Goal: Download file/media

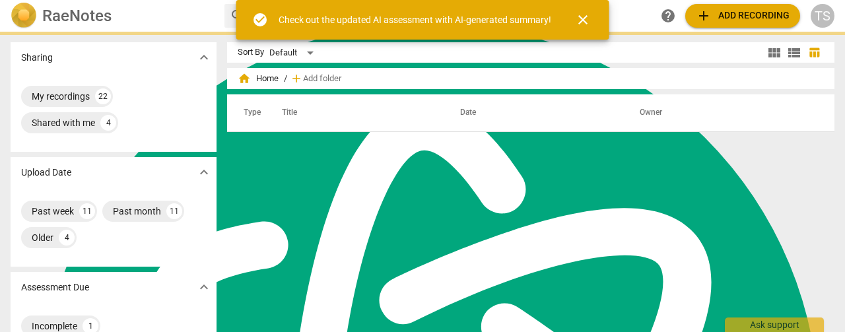
scroll to position [5305, 0]
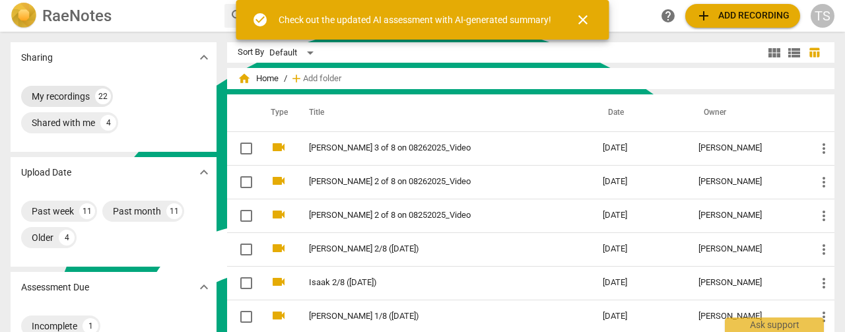
click at [50, 94] on div "My recordings" at bounding box center [61, 96] width 58 height 13
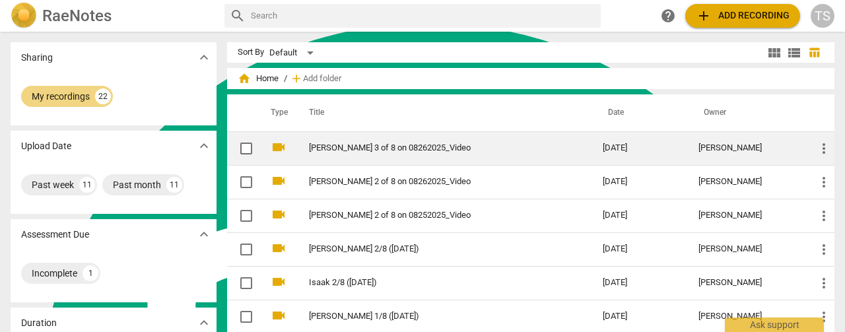
click at [405, 145] on link "[PERSON_NAME] 3 of 8 on 08262025_Video" at bounding box center [432, 148] width 246 height 10
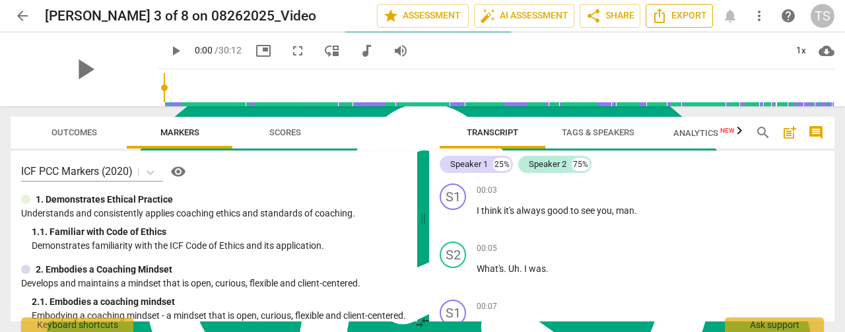
click at [670, 17] on span "Export" at bounding box center [679, 16] width 55 height 16
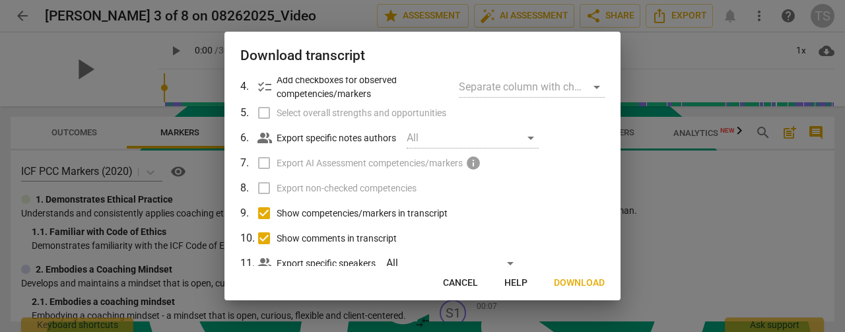
scroll to position [168, 0]
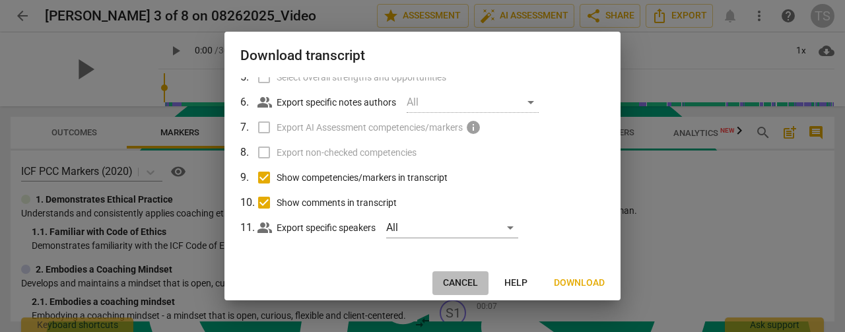
click at [465, 283] on span "Cancel" at bounding box center [460, 283] width 35 height 13
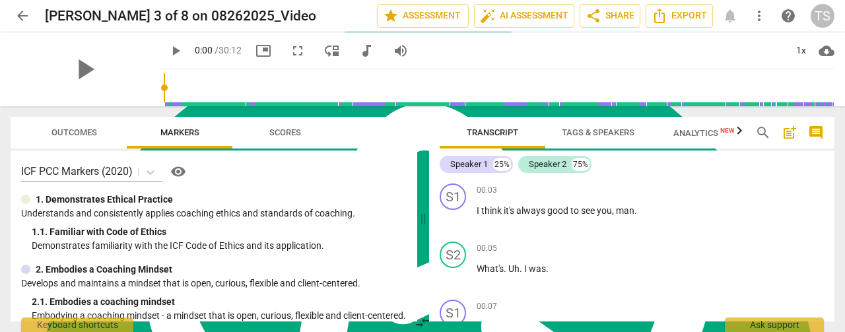
click at [18, 7] on button "arrow_back" at bounding box center [23, 16] width 24 height 24
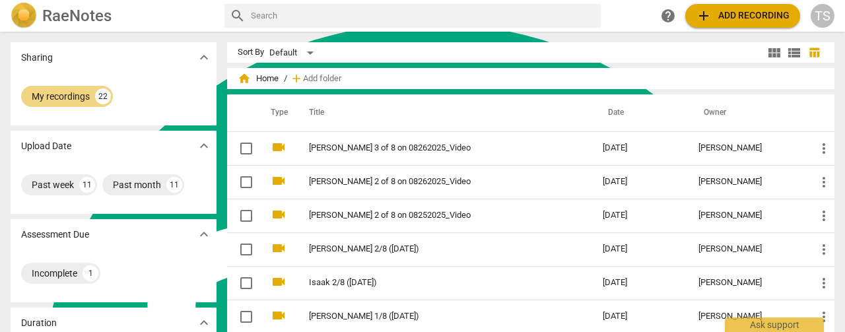
click at [774, 57] on span "view_module" at bounding box center [775, 53] width 16 height 16
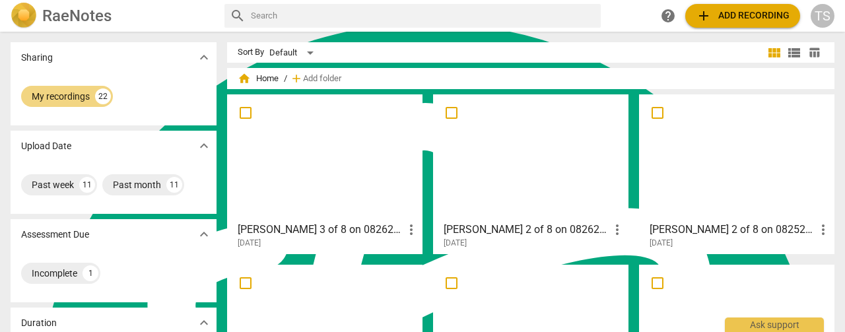
click at [788, 56] on span "view_list" at bounding box center [795, 53] width 16 height 16
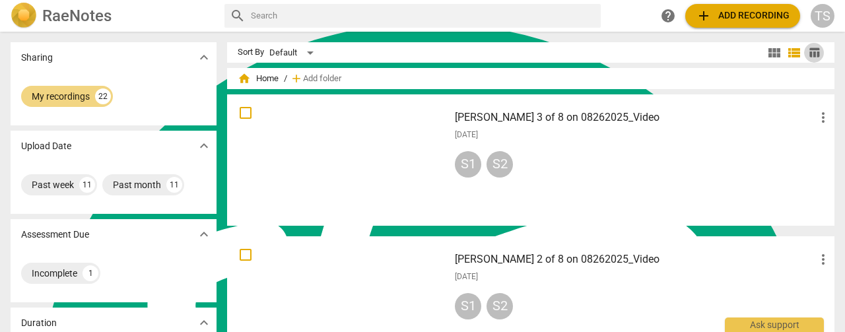
click at [804, 52] on span "table_chart" at bounding box center [814, 52] width 20 height 13
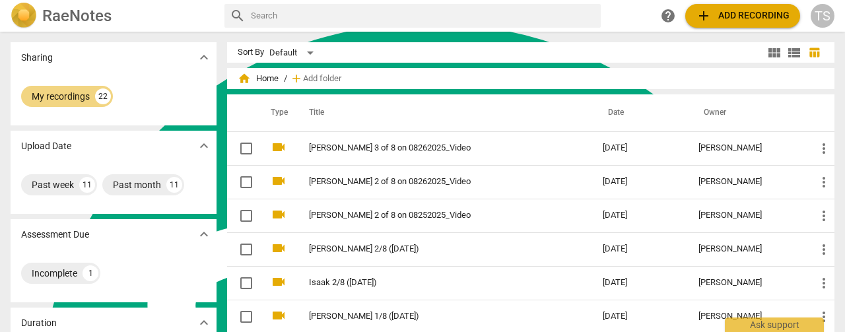
click at [767, 52] on span "view_module" at bounding box center [775, 53] width 16 height 16
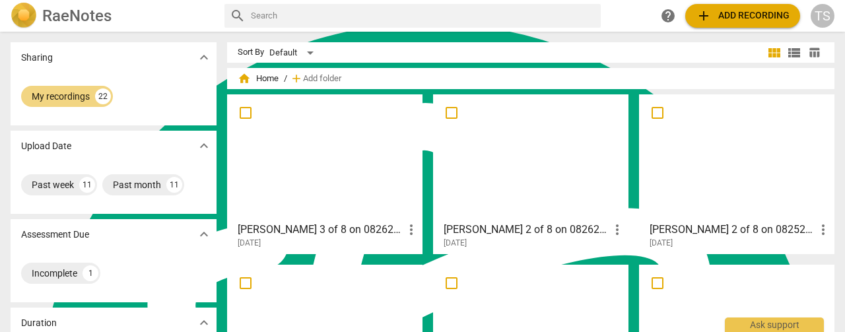
click at [312, 157] on div at bounding box center [325, 157] width 186 height 117
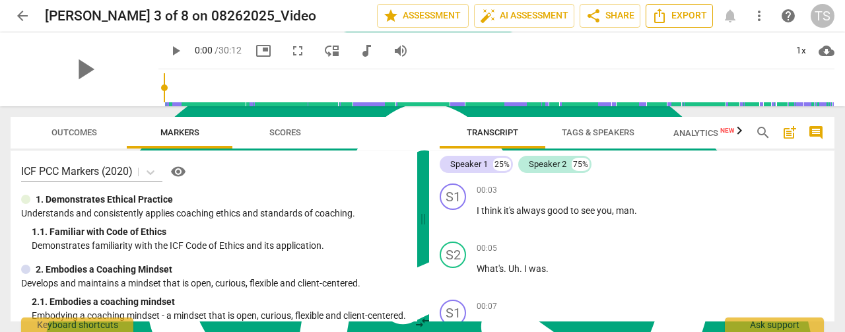
click at [683, 18] on span "Export" at bounding box center [679, 16] width 55 height 16
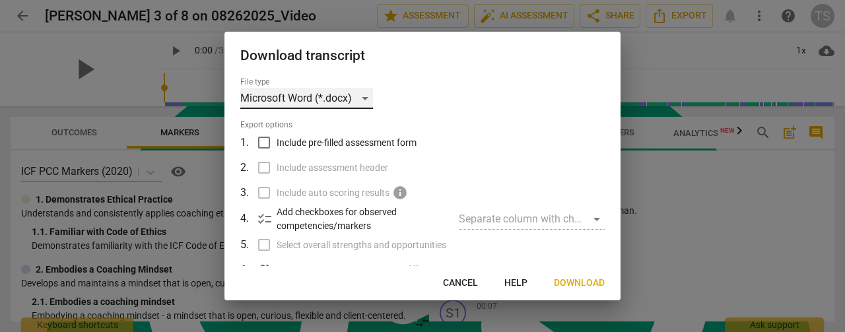
click at [364, 102] on div "Microsoft Word (*.docx)" at bounding box center [306, 98] width 133 height 21
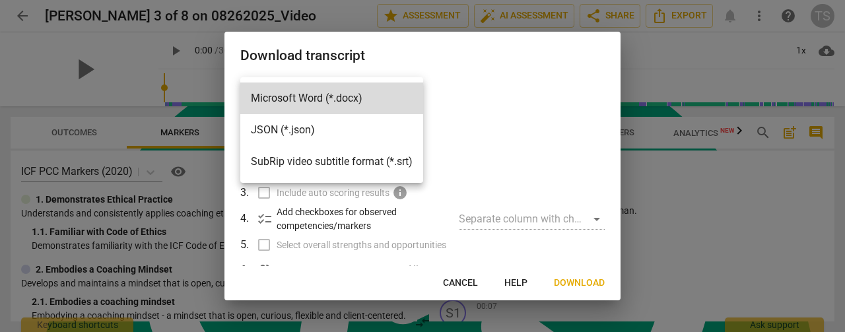
click at [534, 94] on div at bounding box center [422, 166] width 845 height 332
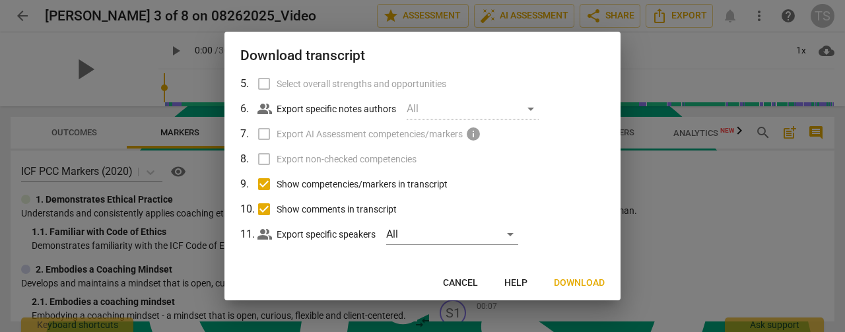
scroll to position [165, 0]
